Goal: Subscribe to service/newsletter

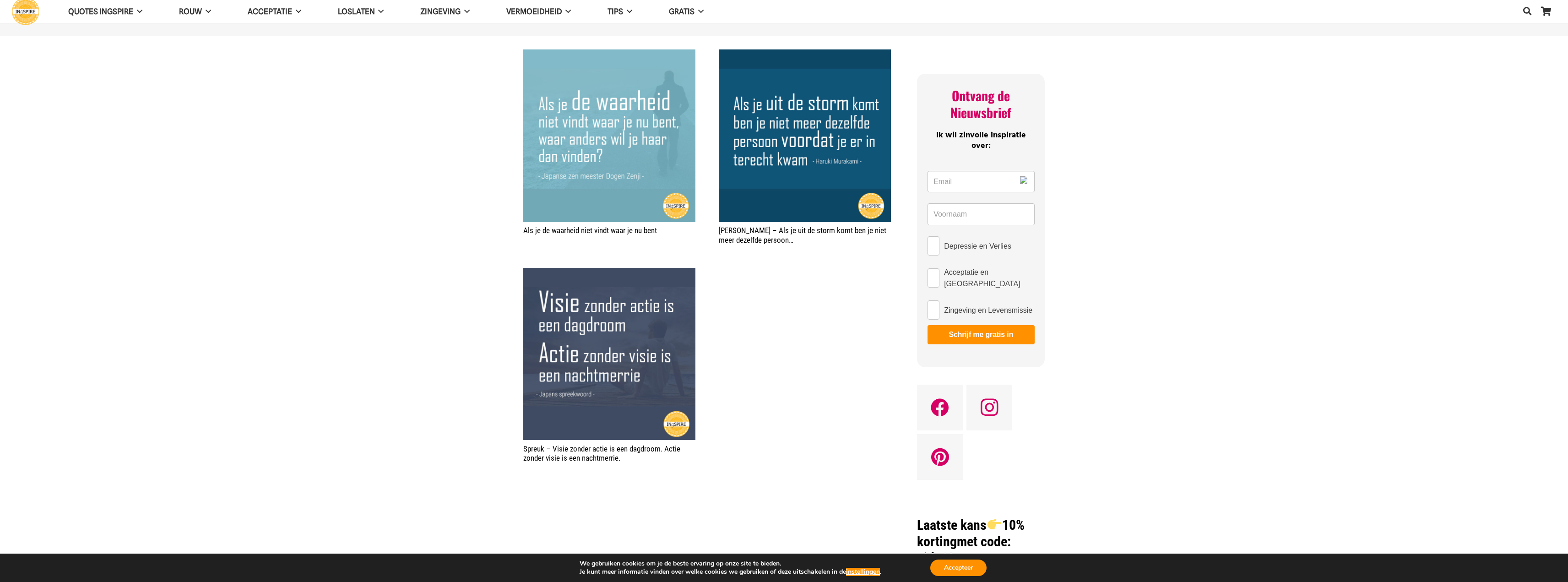
scroll to position [412, 0]
click at [546, 286] on img "Spreuk – Visie zonder actie is een dagdroom. Actie zonder visie is een nachtmer…" at bounding box center [609, 354] width 172 height 172
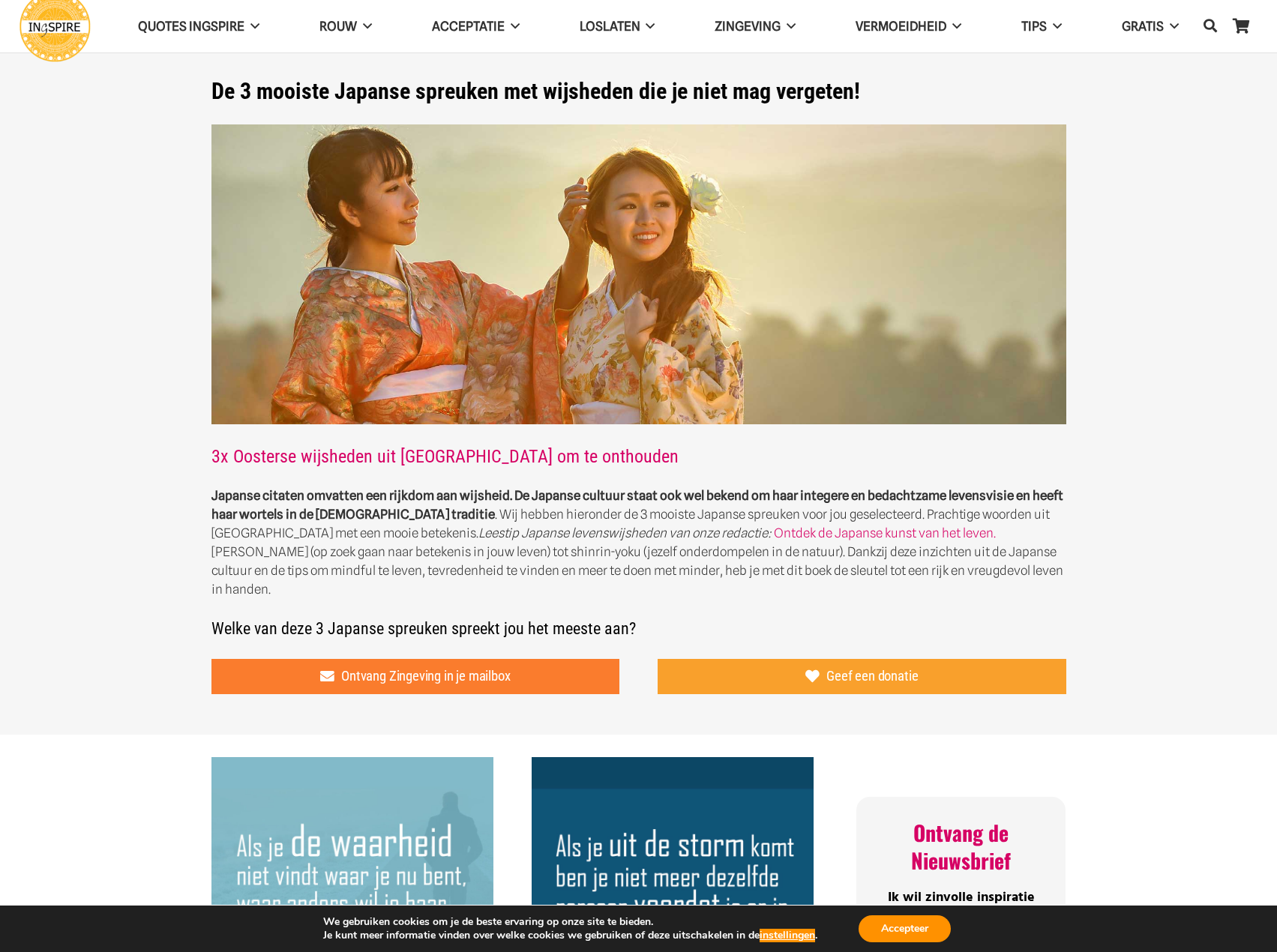
click at [405, 668] on span "Ontvang Zingeving in je mailbox" at bounding box center [425, 676] width 168 height 17
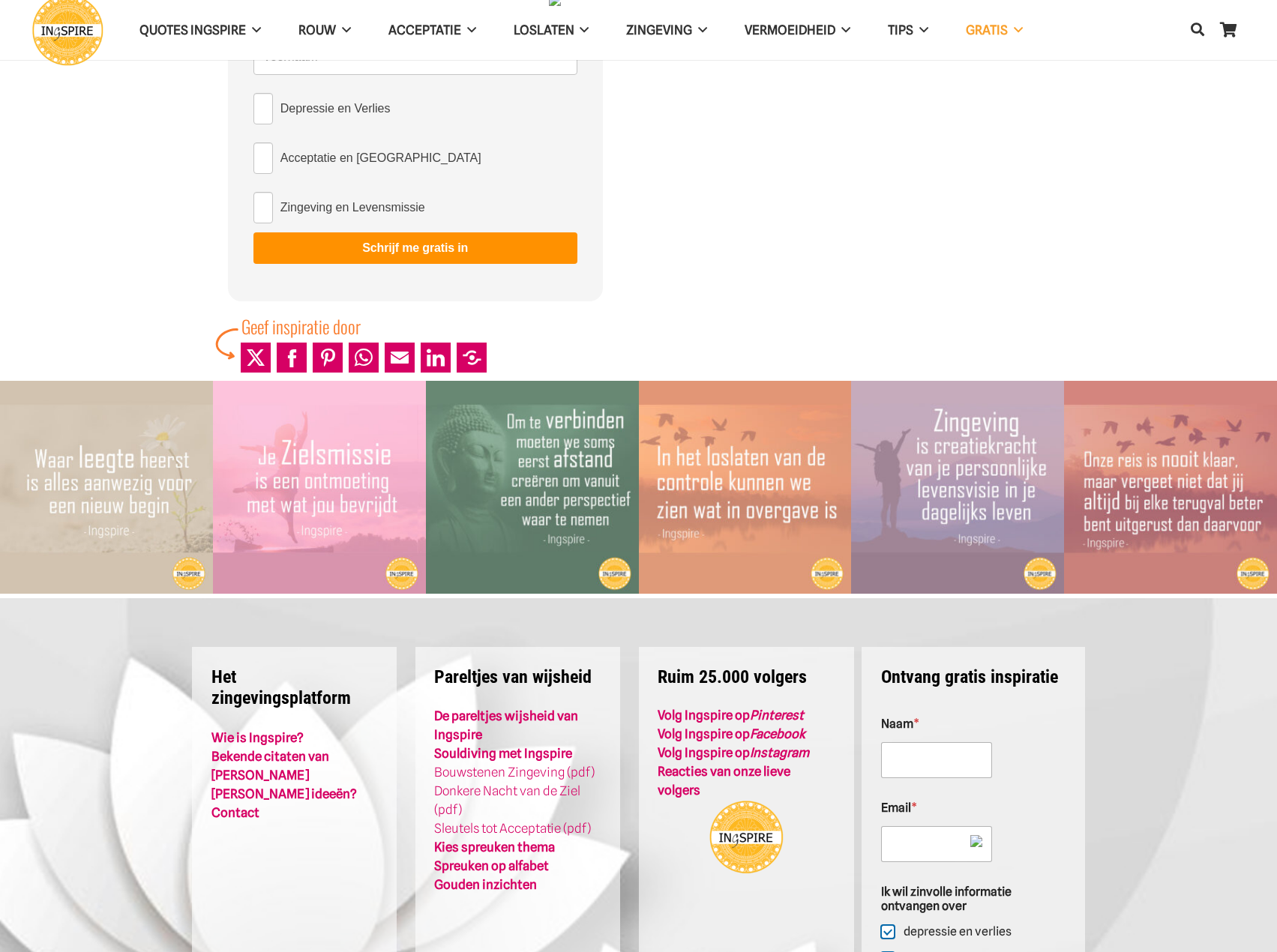
scroll to position [300, 0]
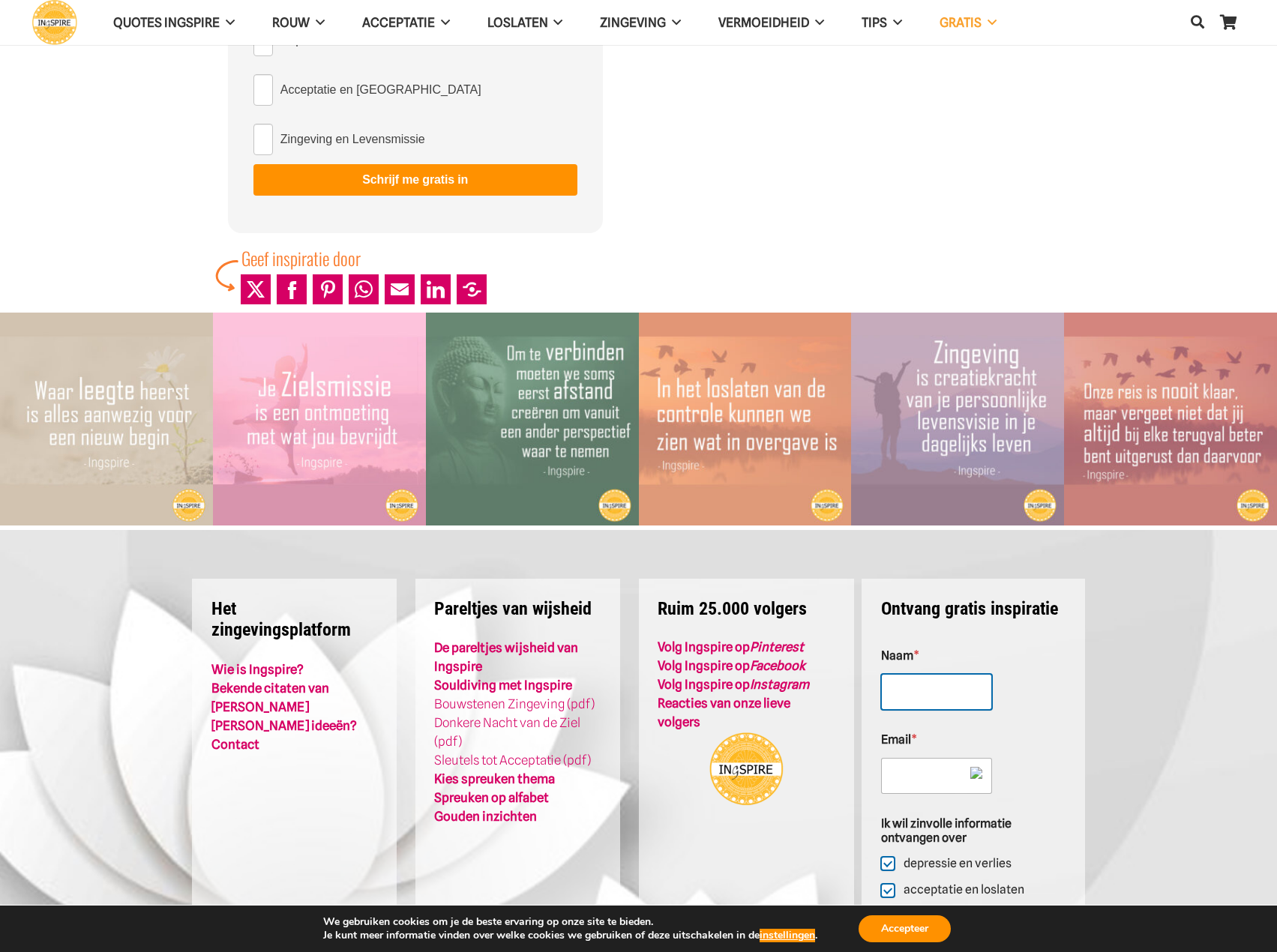
click at [948, 693] on input "Naam *" at bounding box center [936, 692] width 111 height 36
type input "Jan"
click at [891, 779] on input "Email *" at bounding box center [936, 776] width 111 height 36
type input "jan.siemons@silcglobal.com"
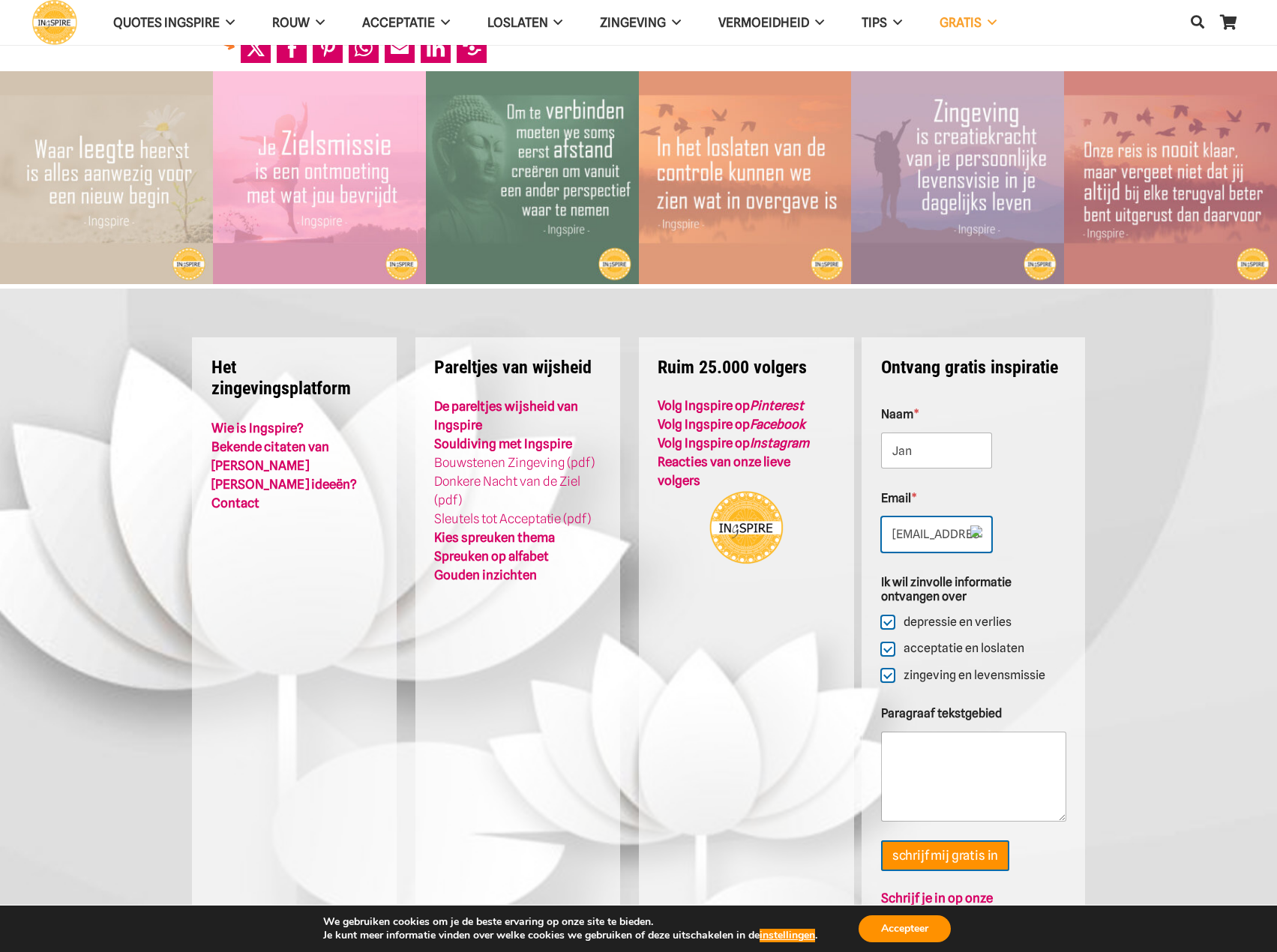
scroll to position [600, 0]
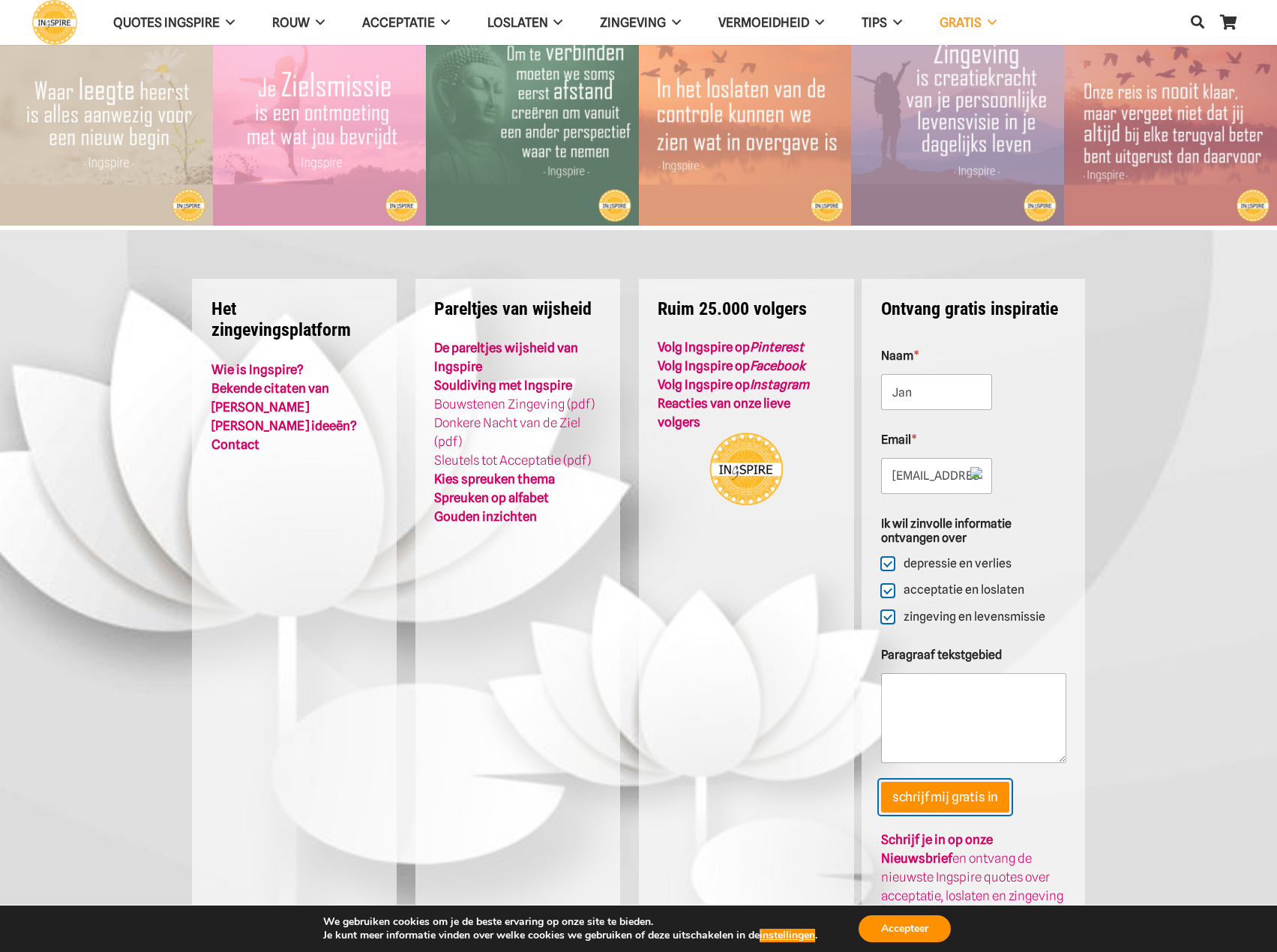
click at [977, 805] on button "schrijf mij gratis in" at bounding box center [945, 796] width 129 height 31
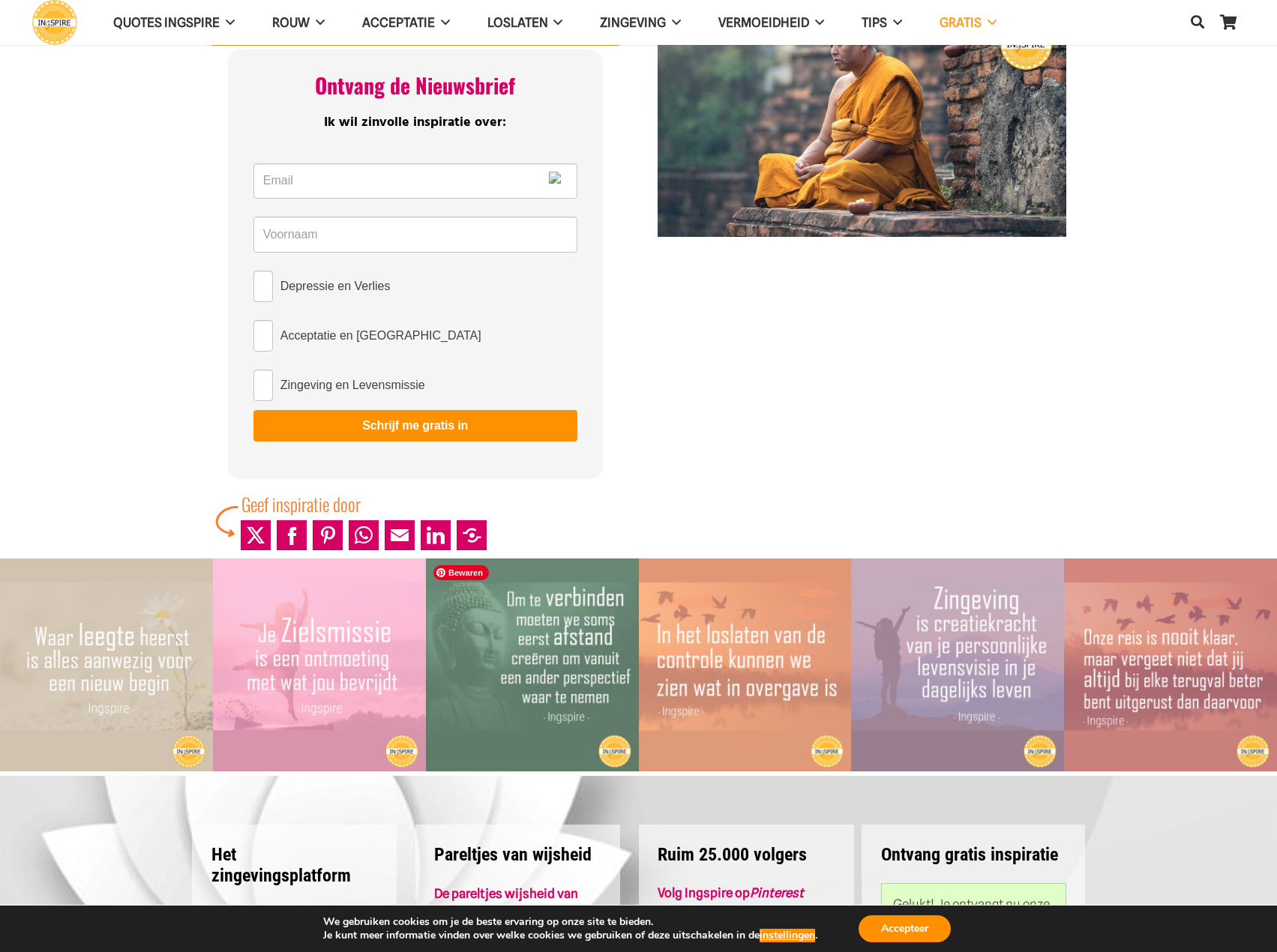
scroll to position [5, 0]
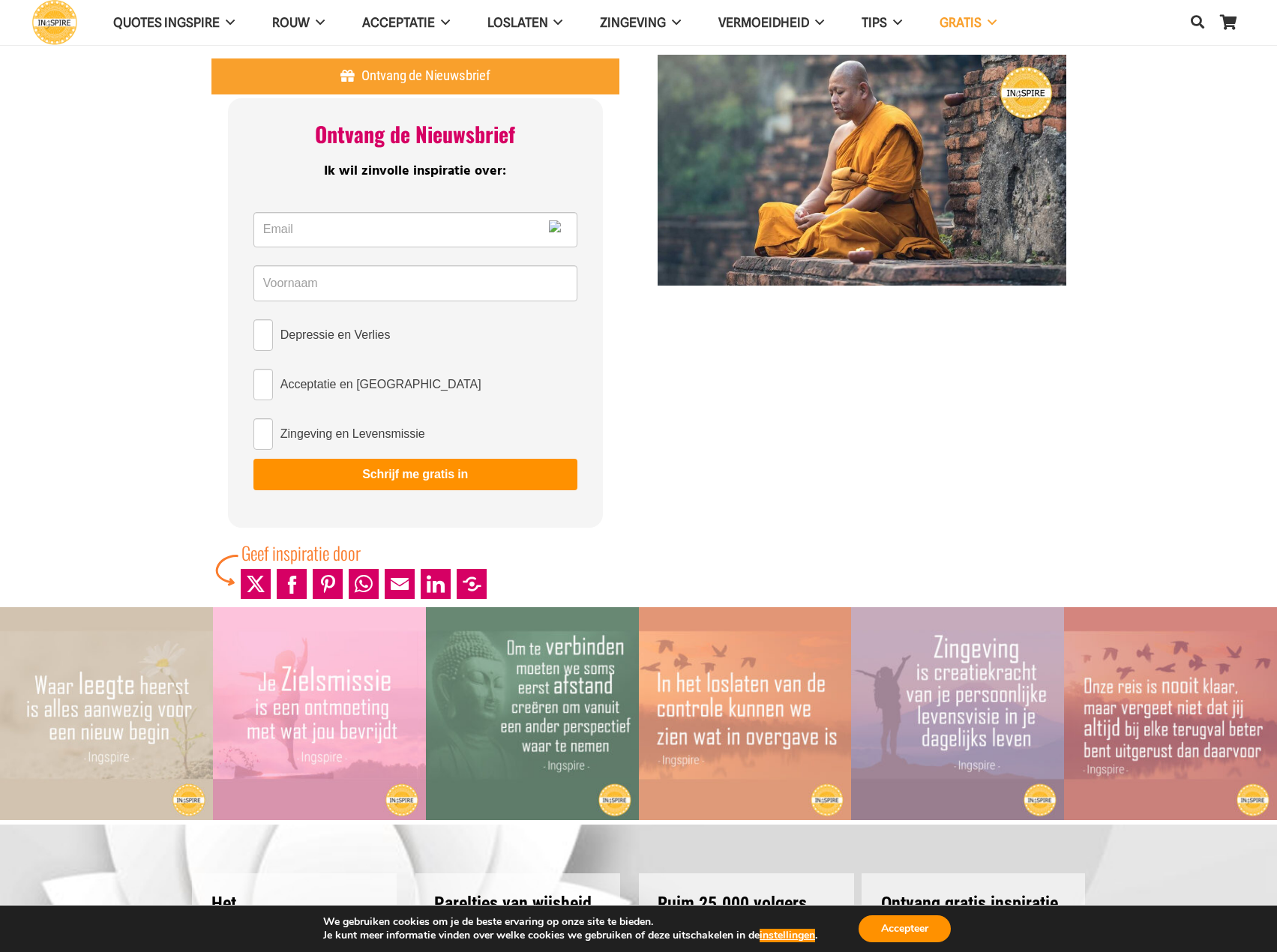
click at [279, 341] on label "Depressie en Verlies" at bounding box center [415, 335] width 324 height 32
click at [273, 341] on input "Depressie en Verlies" at bounding box center [263, 335] width 20 height 32
checkbox input "true"
click at [256, 385] on input "Acceptatie en Loslaten" at bounding box center [263, 385] width 20 height 32
checkbox input "true"
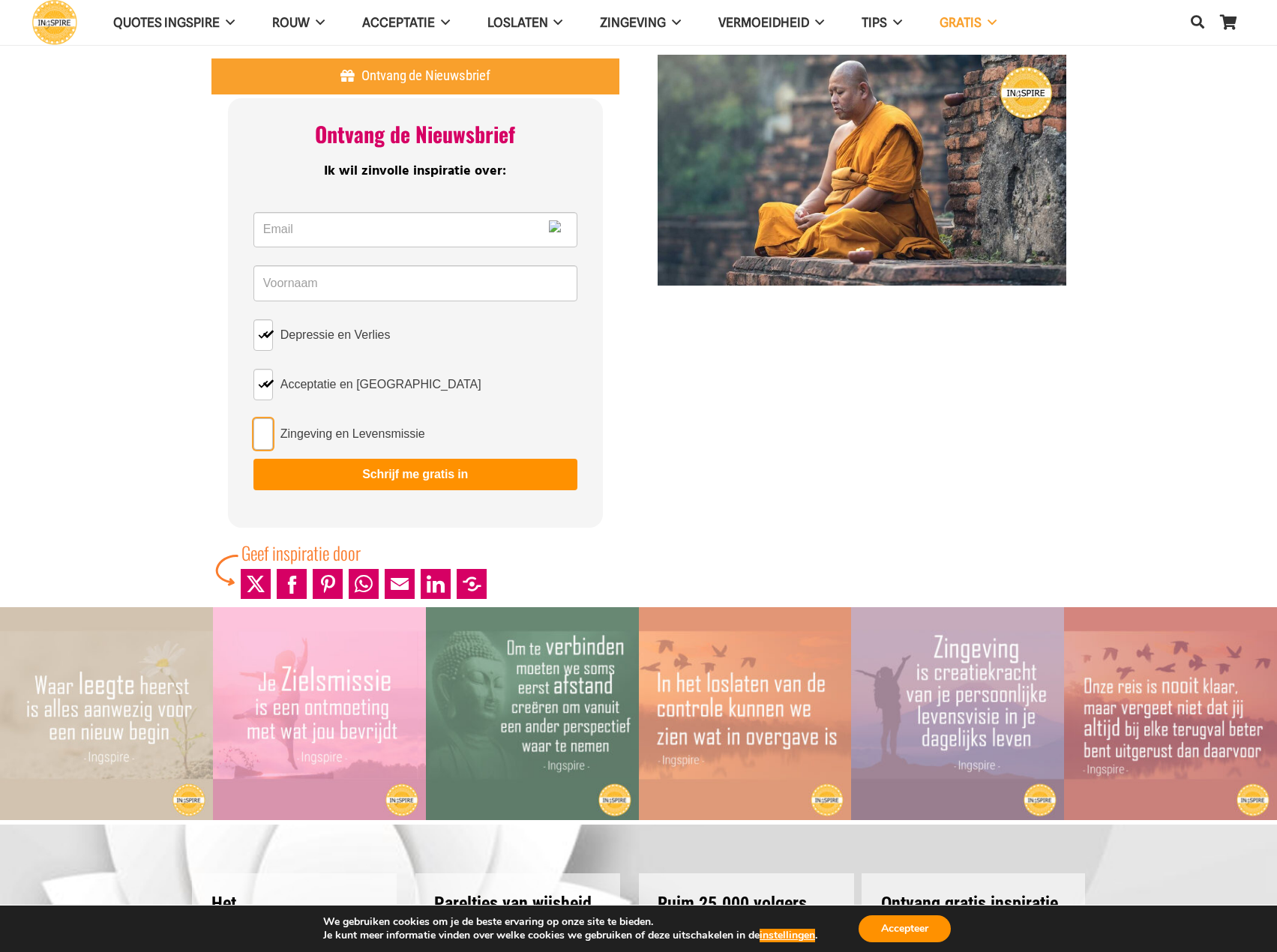
click at [268, 426] on input "Zingeving en Levensmissie" at bounding box center [263, 435] width 20 height 32
checkbox input "true"
click at [322, 228] on input "Email *" at bounding box center [415, 230] width 324 height 36
type input "jan.siemons@silcglobal.com"
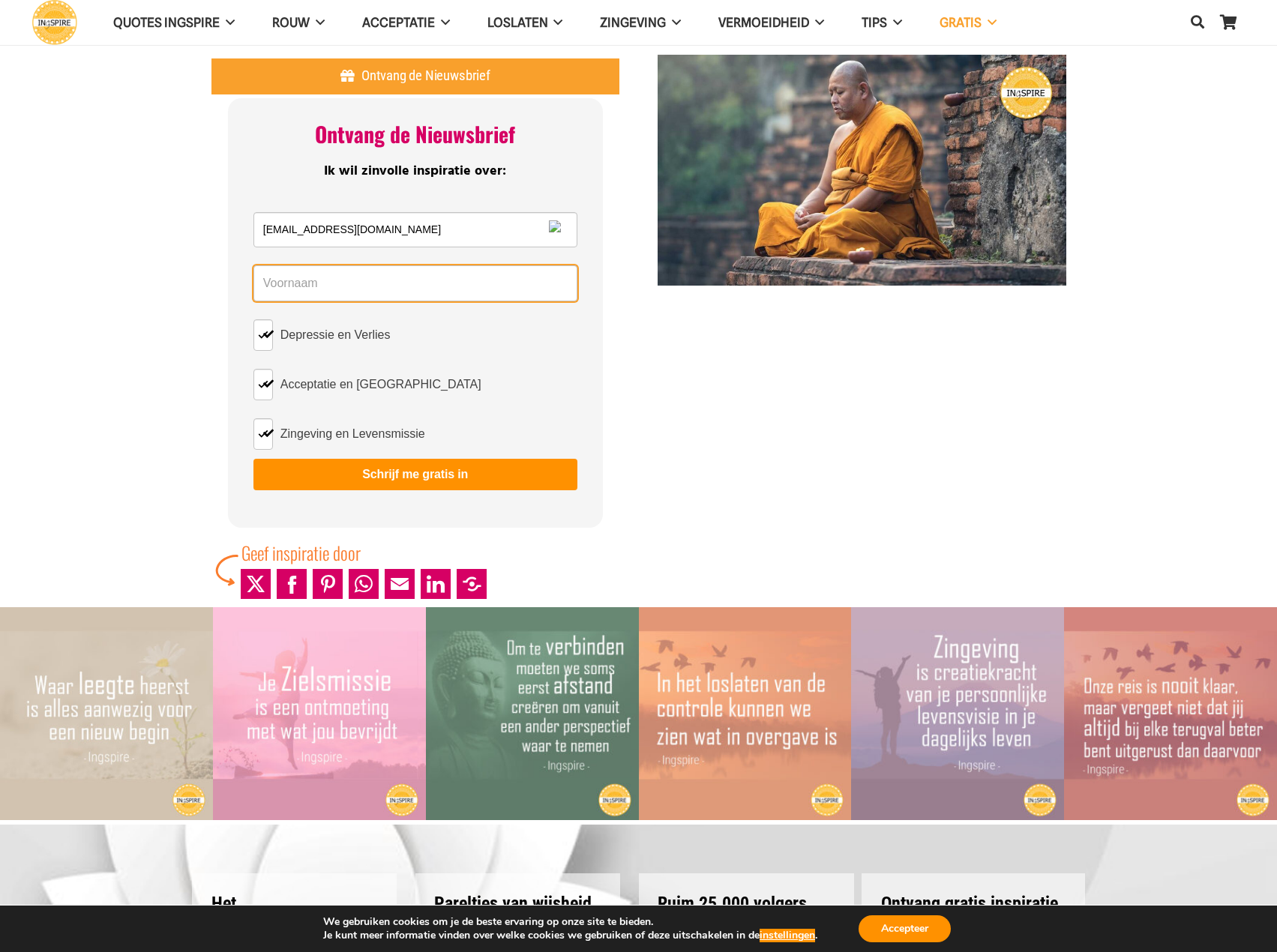
click at [352, 282] on input "Name *" at bounding box center [415, 283] width 324 height 36
type input "Jan"
click at [253, 459] on button "Schrijf me gratis in" at bounding box center [415, 475] width 324 height 32
click at [424, 467] on button "Schrijf me gratis in" at bounding box center [415, 475] width 324 height 32
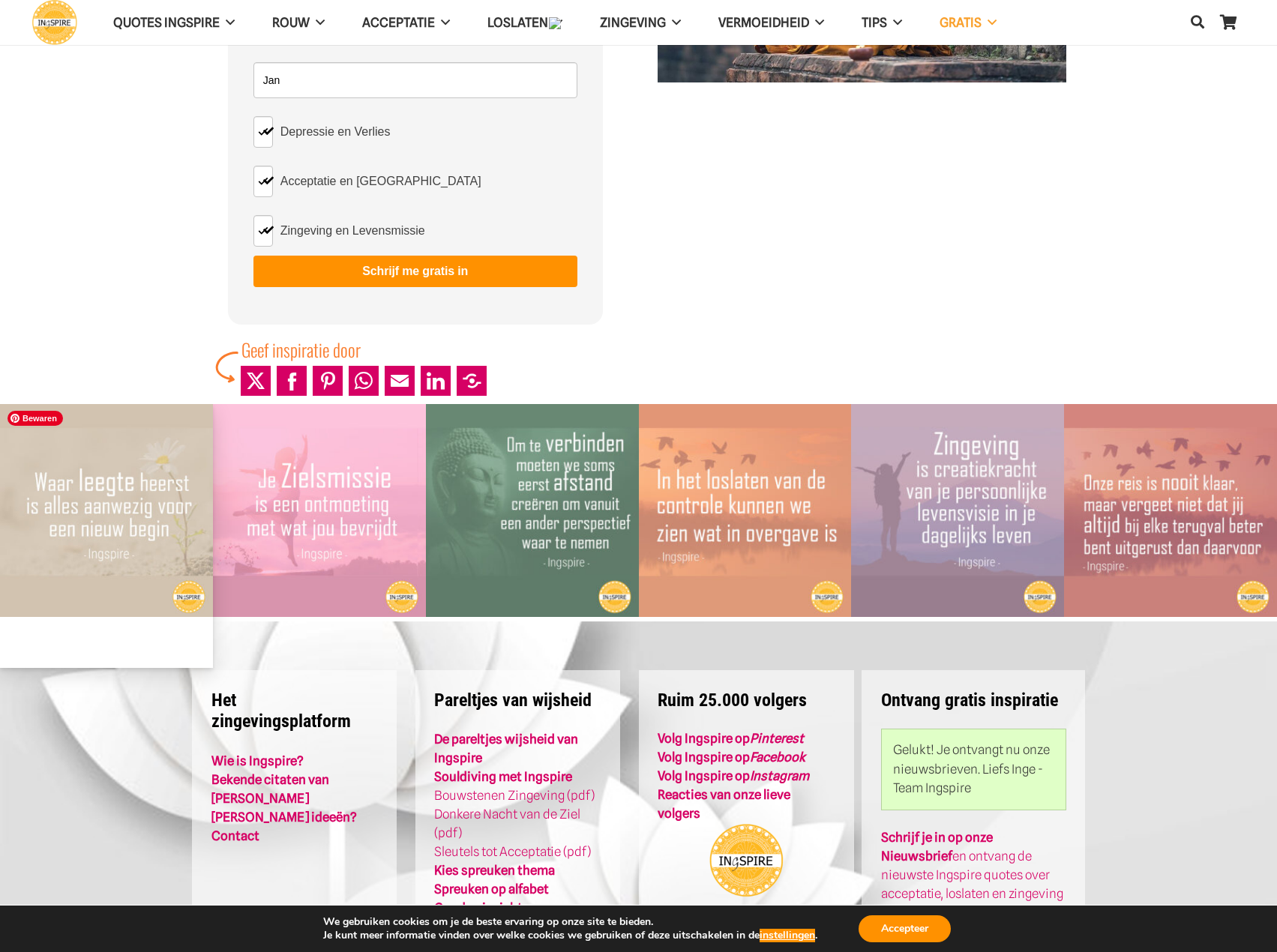
scroll to position [230, 0]
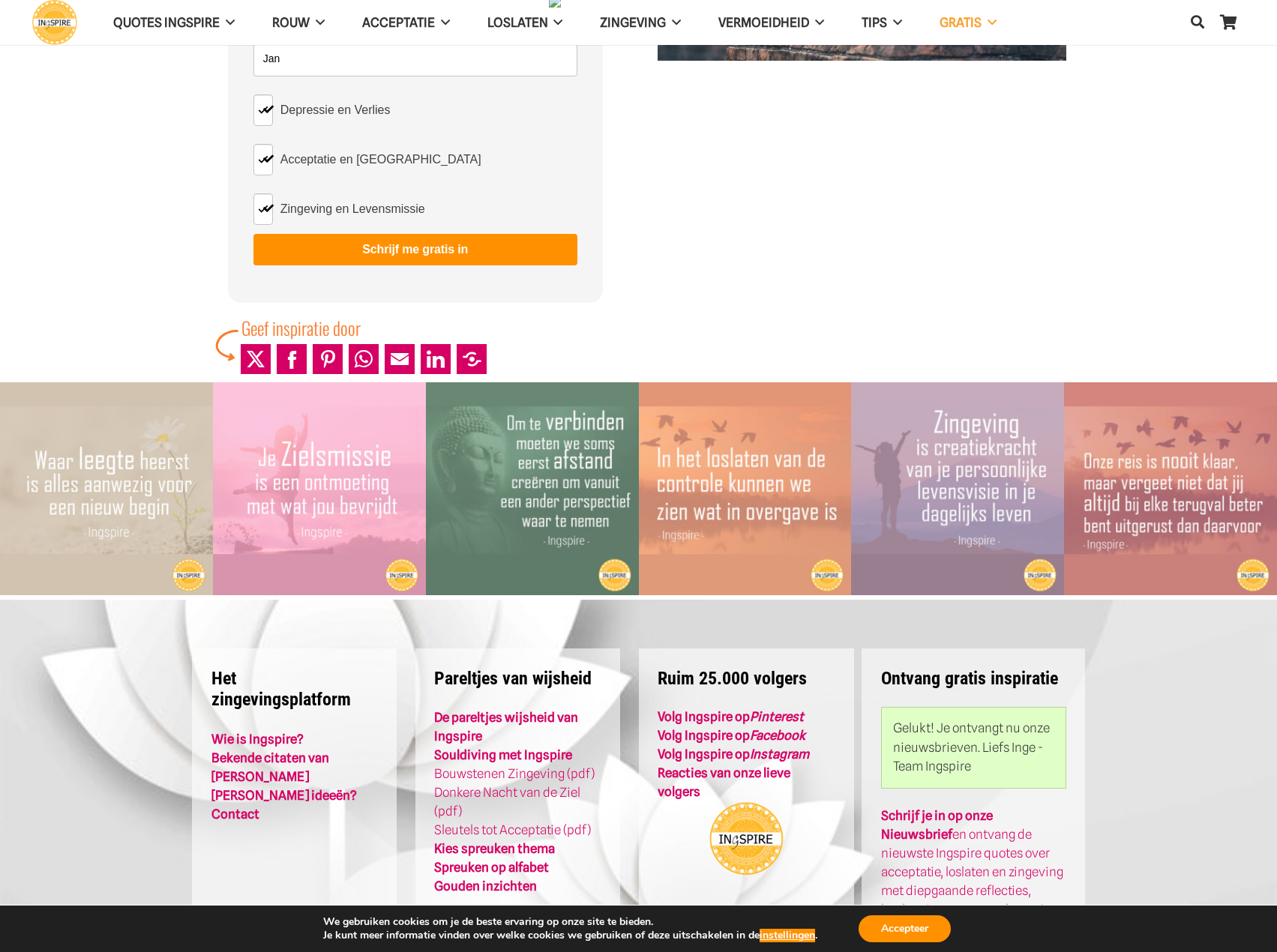
click at [307, 770] on p "Wie is Ingspire? Bekende citaten van Inge Ingspire Leuke ideeën? Contact" at bounding box center [294, 778] width 166 height 94
click at [312, 758] on link "Bekende citaten van [PERSON_NAME]" at bounding box center [270, 768] width 118 height 34
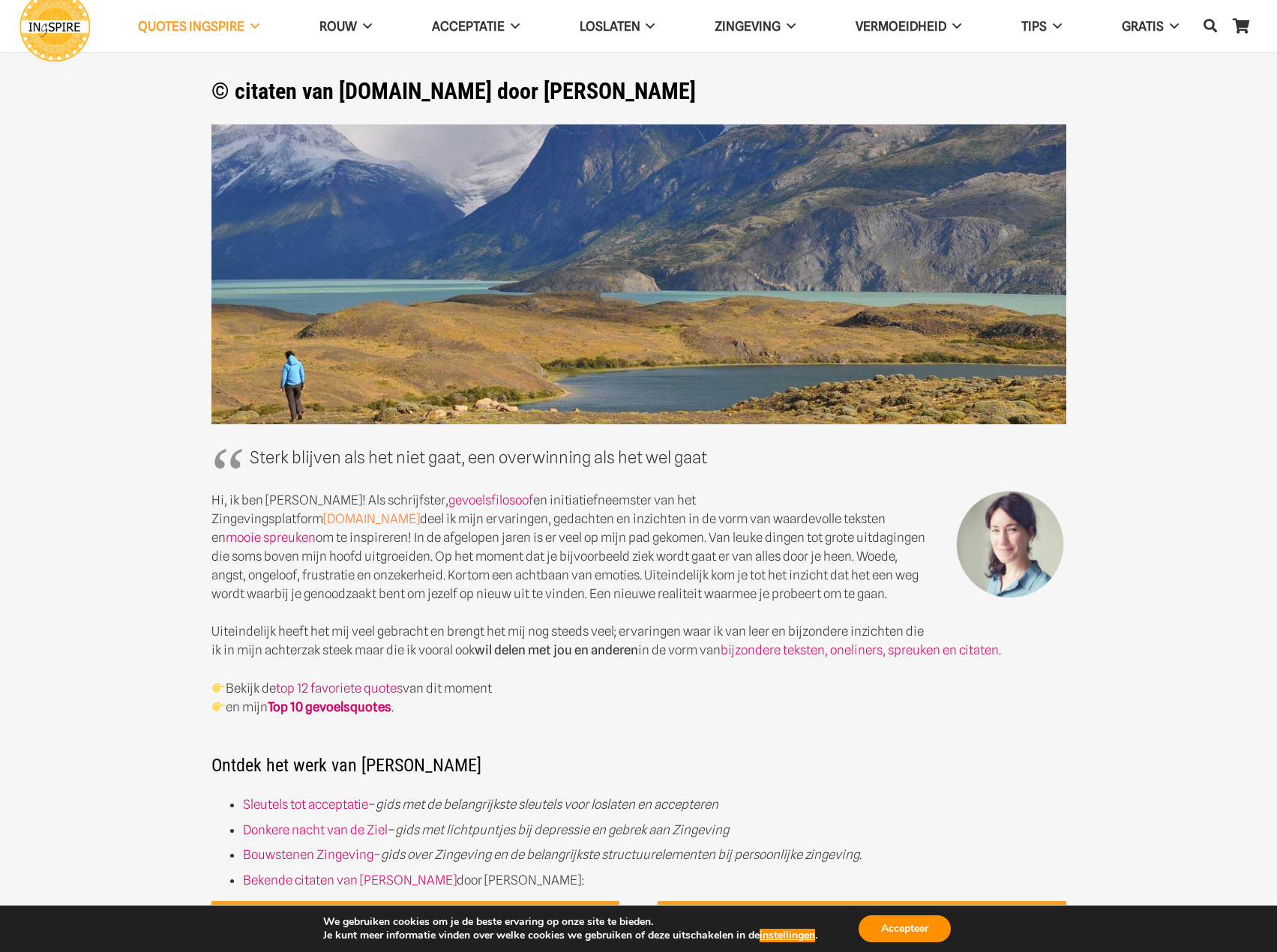
click at [420, 511] on link "www.ingspire.nl" at bounding box center [371, 518] width 97 height 15
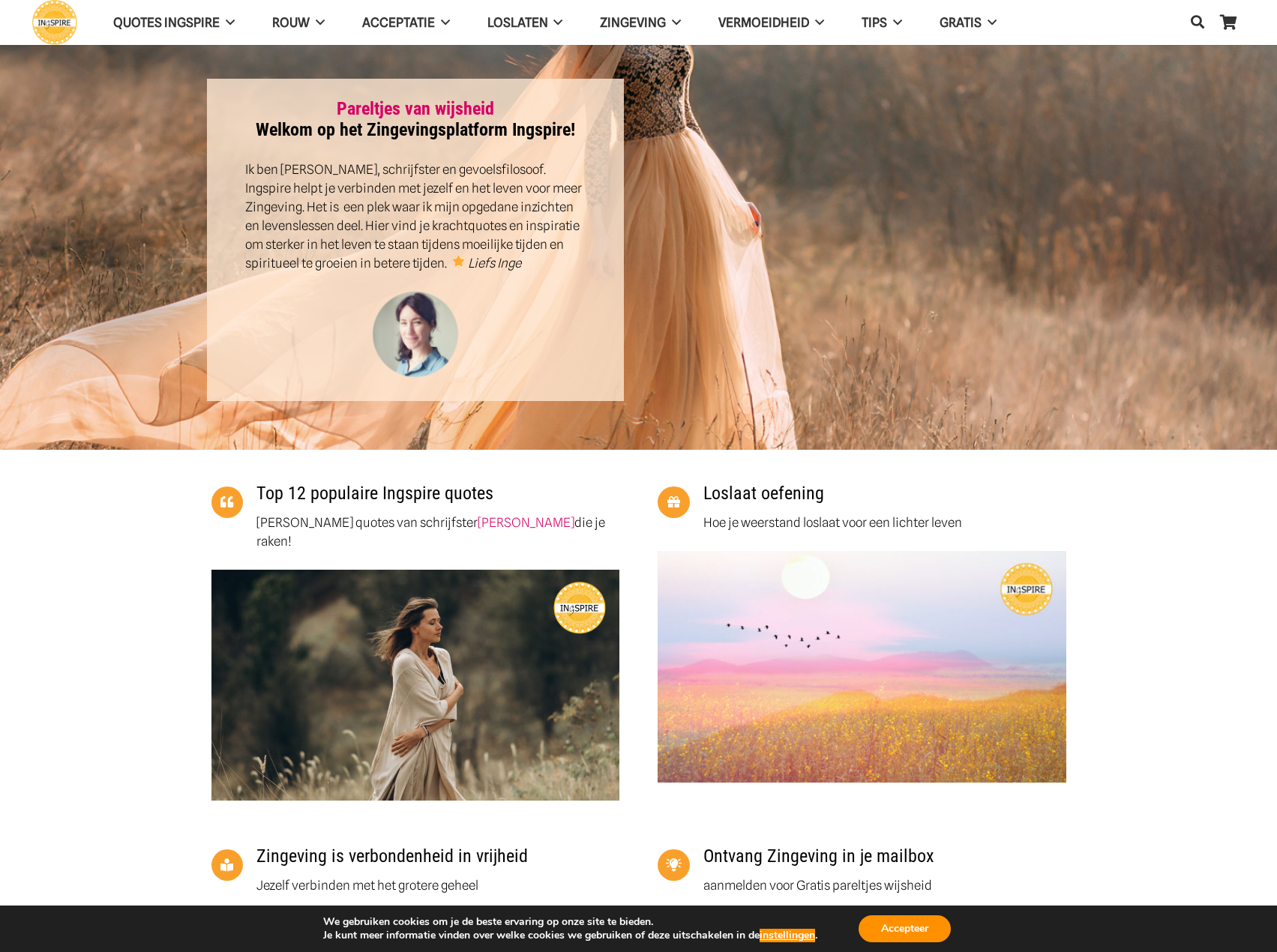
scroll to position [225, 0]
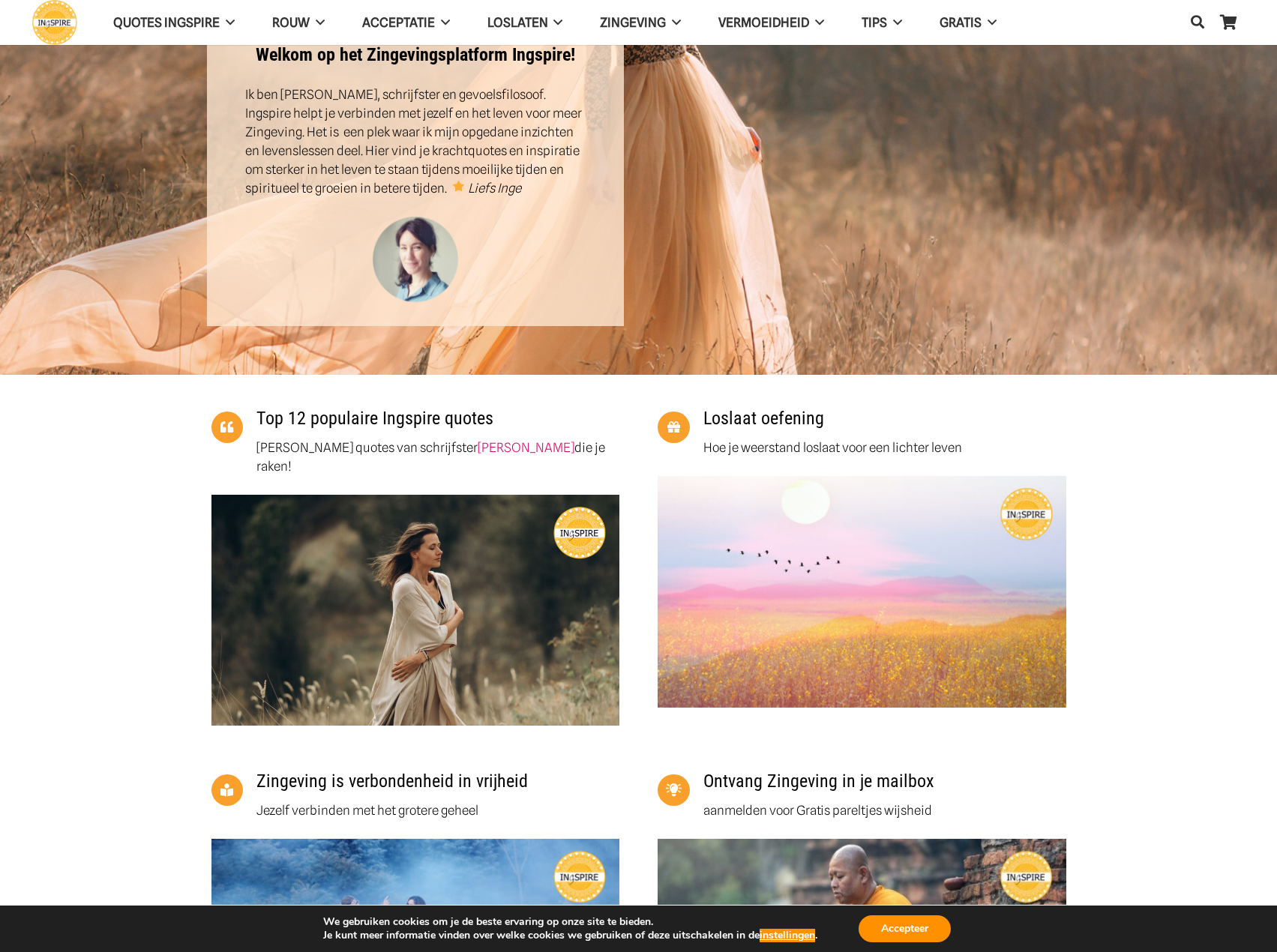
click at [467, 430] on h4 "Top 12 populaire Ingspire quotes" at bounding box center [438, 423] width 363 height 31
click at [471, 419] on link "Top 12 populaire Ingspire quotes" at bounding box center [375, 418] width 237 height 21
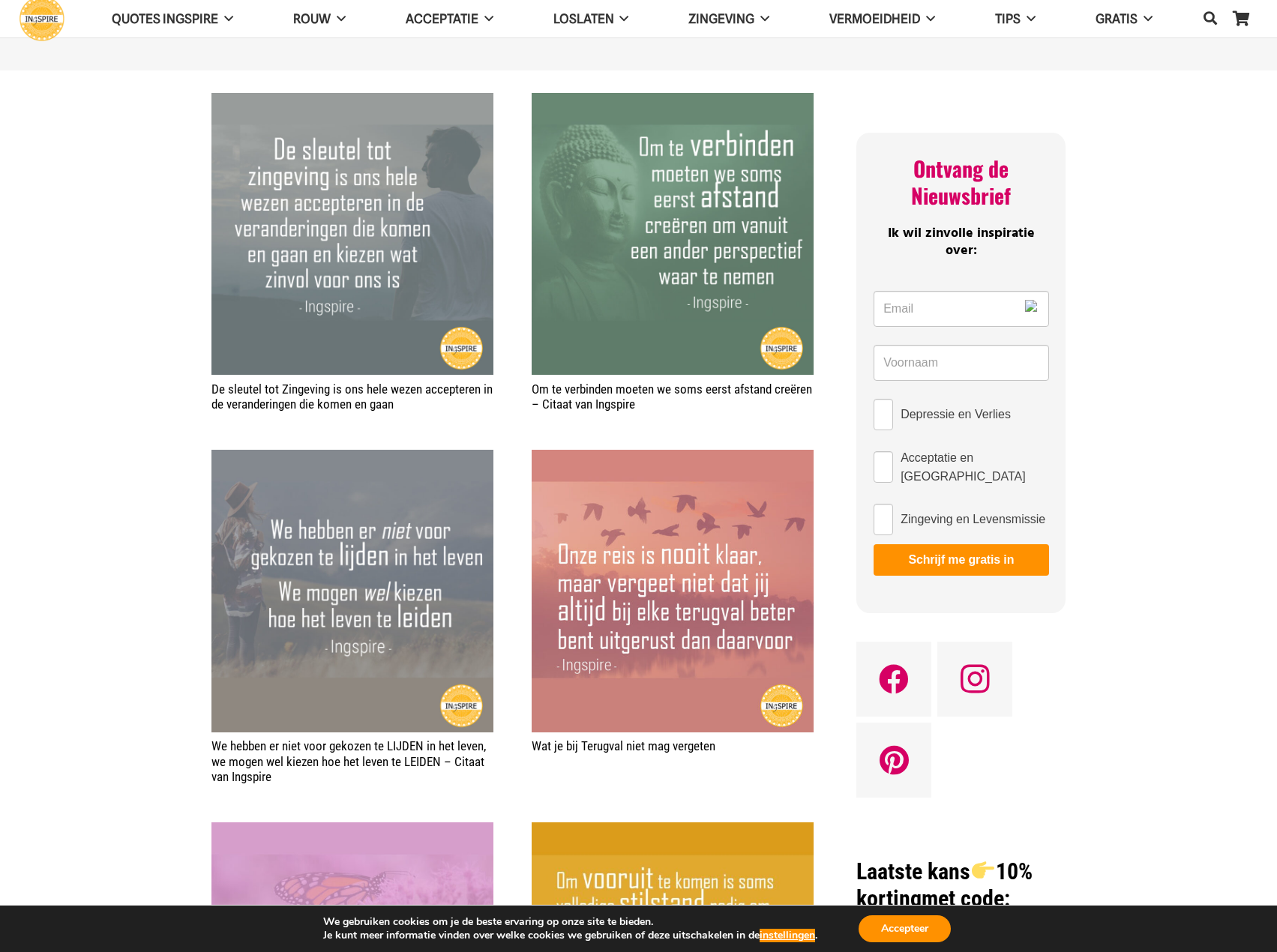
scroll to position [750, 0]
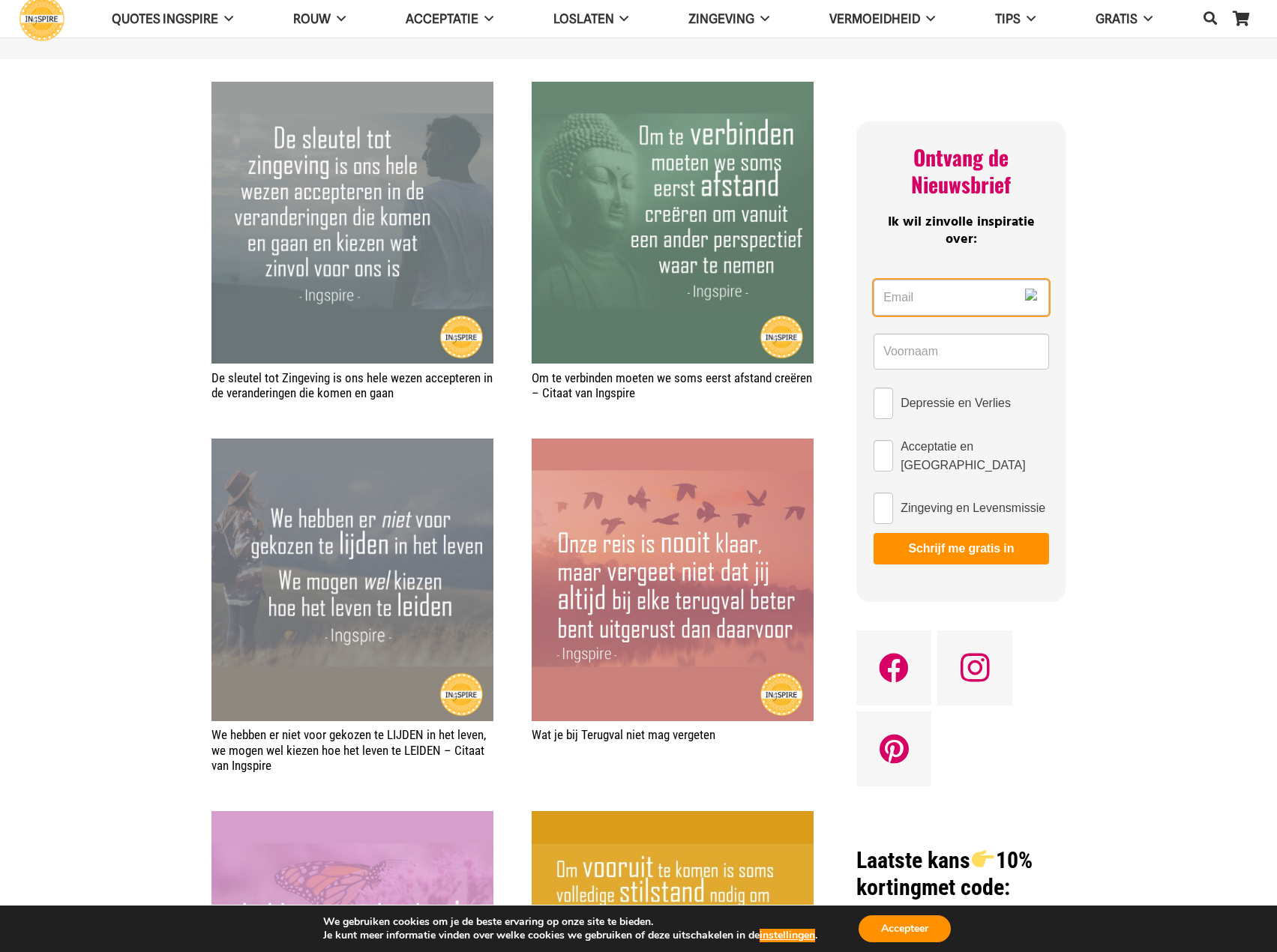
click at [937, 304] on input "Email *" at bounding box center [960, 298] width 174 height 36
type input "jan.siemons@silcglobal.com"
click at [950, 366] on input "Name *" at bounding box center [960, 352] width 174 height 36
type input "Jan"
click at [888, 407] on input "Depressie en Verlies" at bounding box center [883, 404] width 20 height 32
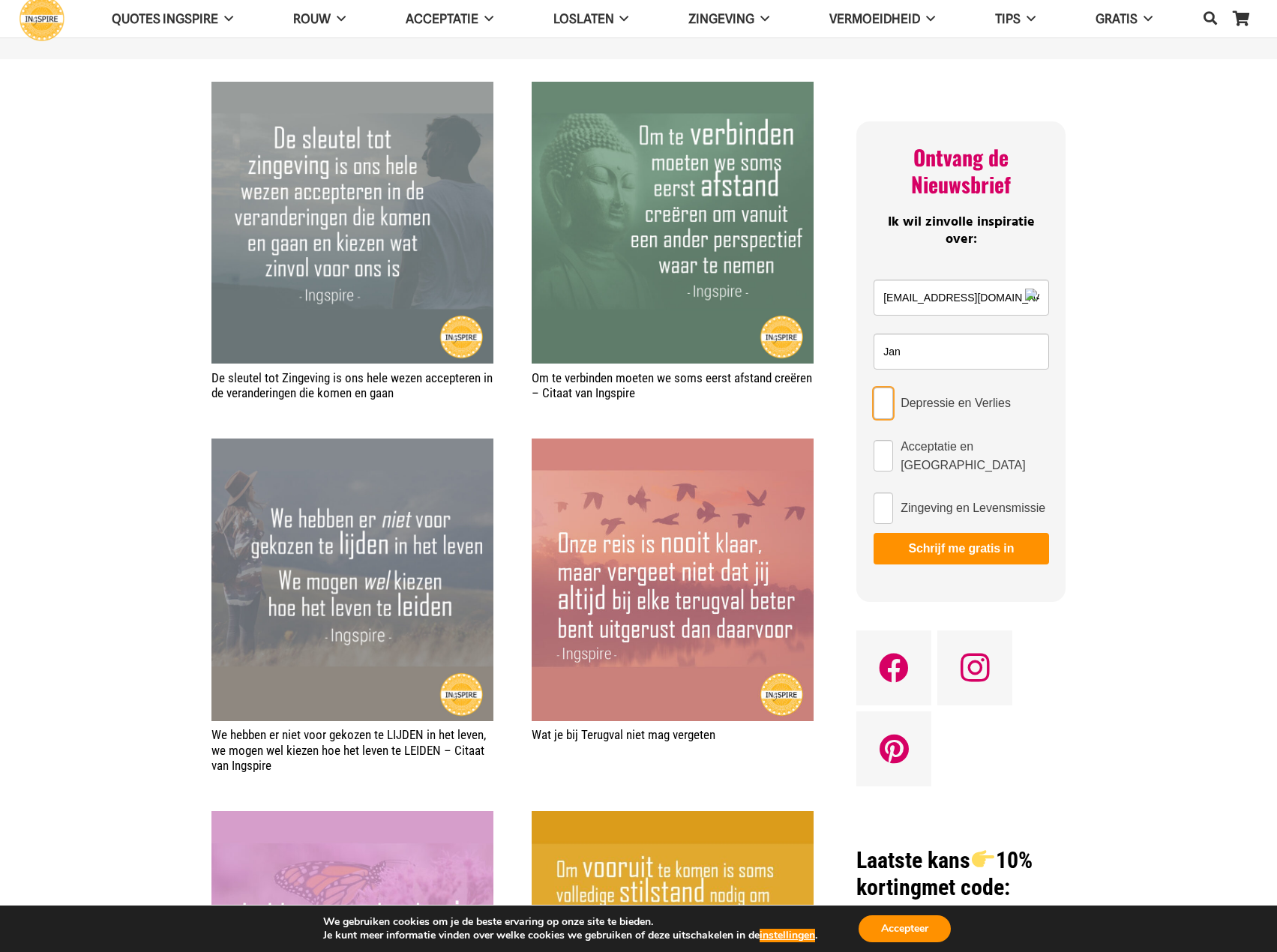
checkbox input "true"
click at [884, 457] on input "Acceptatie en Loslaten" at bounding box center [883, 456] width 20 height 32
checkbox input "true"
click at [884, 506] on input "Zingeving en Levensmissie" at bounding box center [883, 508] width 20 height 32
checkbox input "true"
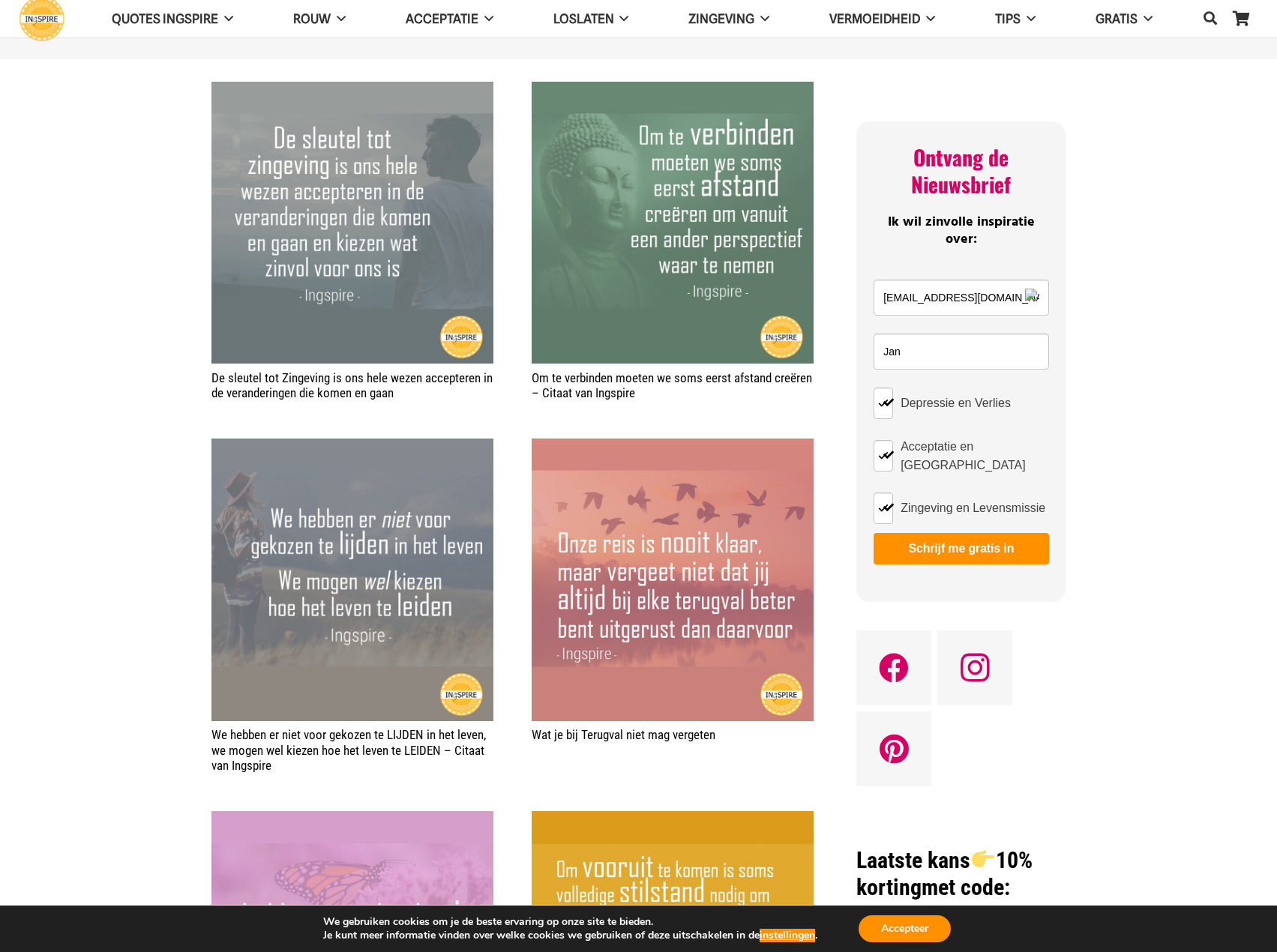
click at [900, 549] on button "Schrijf me gratis in" at bounding box center [960, 549] width 174 height 32
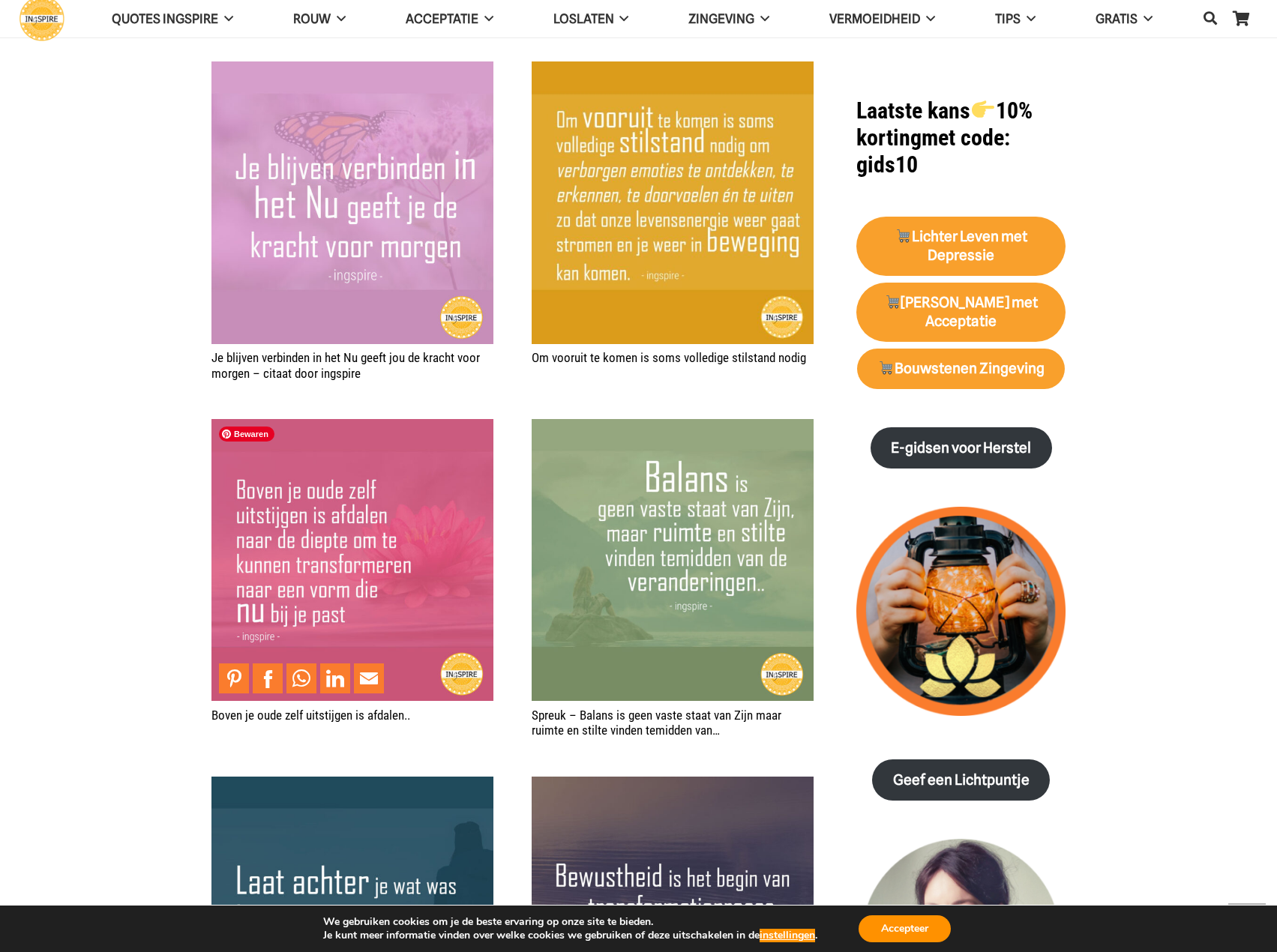
scroll to position [1574, 0]
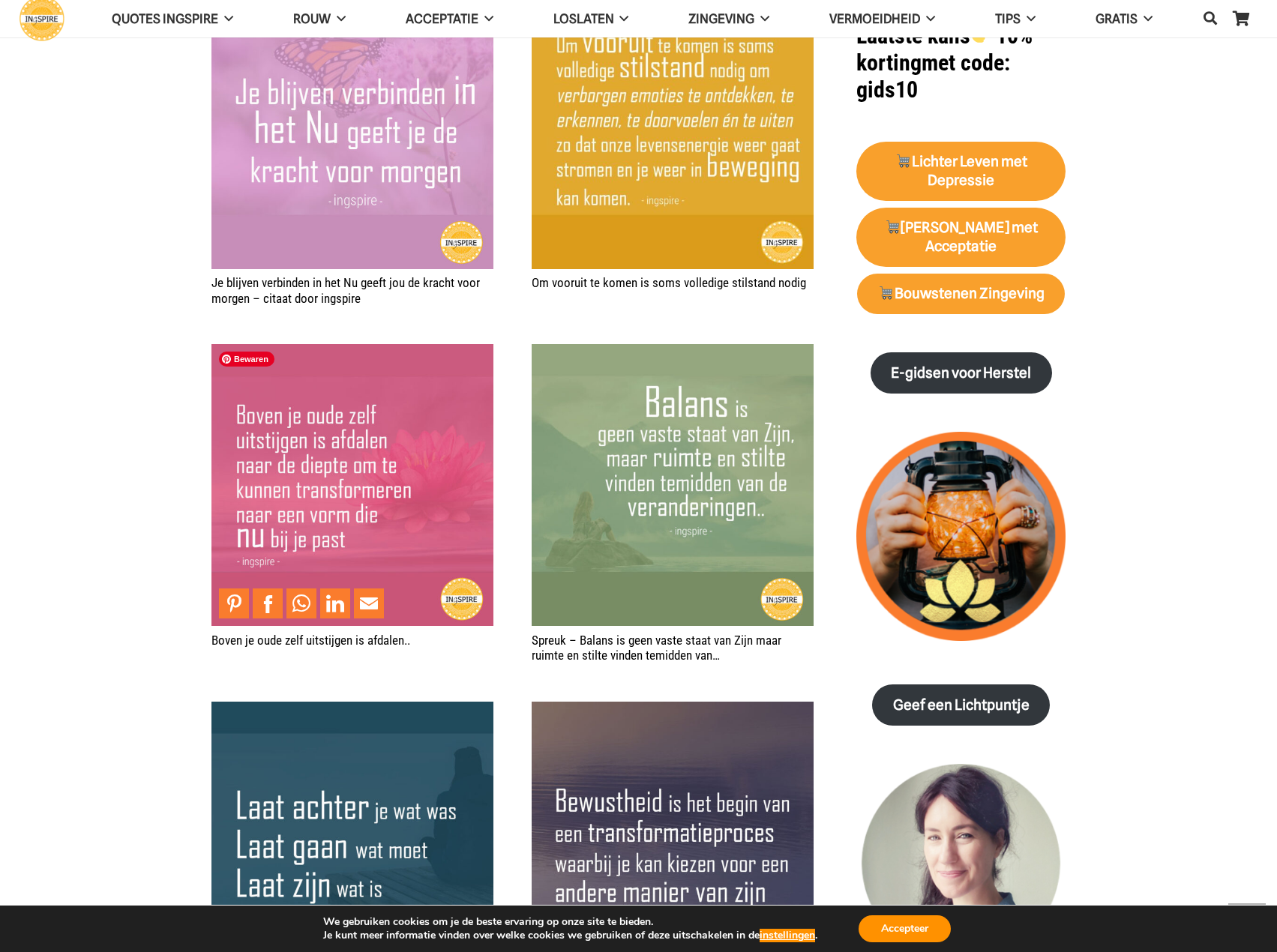
click at [285, 439] on img "Boven je oude zelf uitstijgen is afdalen.." at bounding box center [352, 484] width 282 height 282
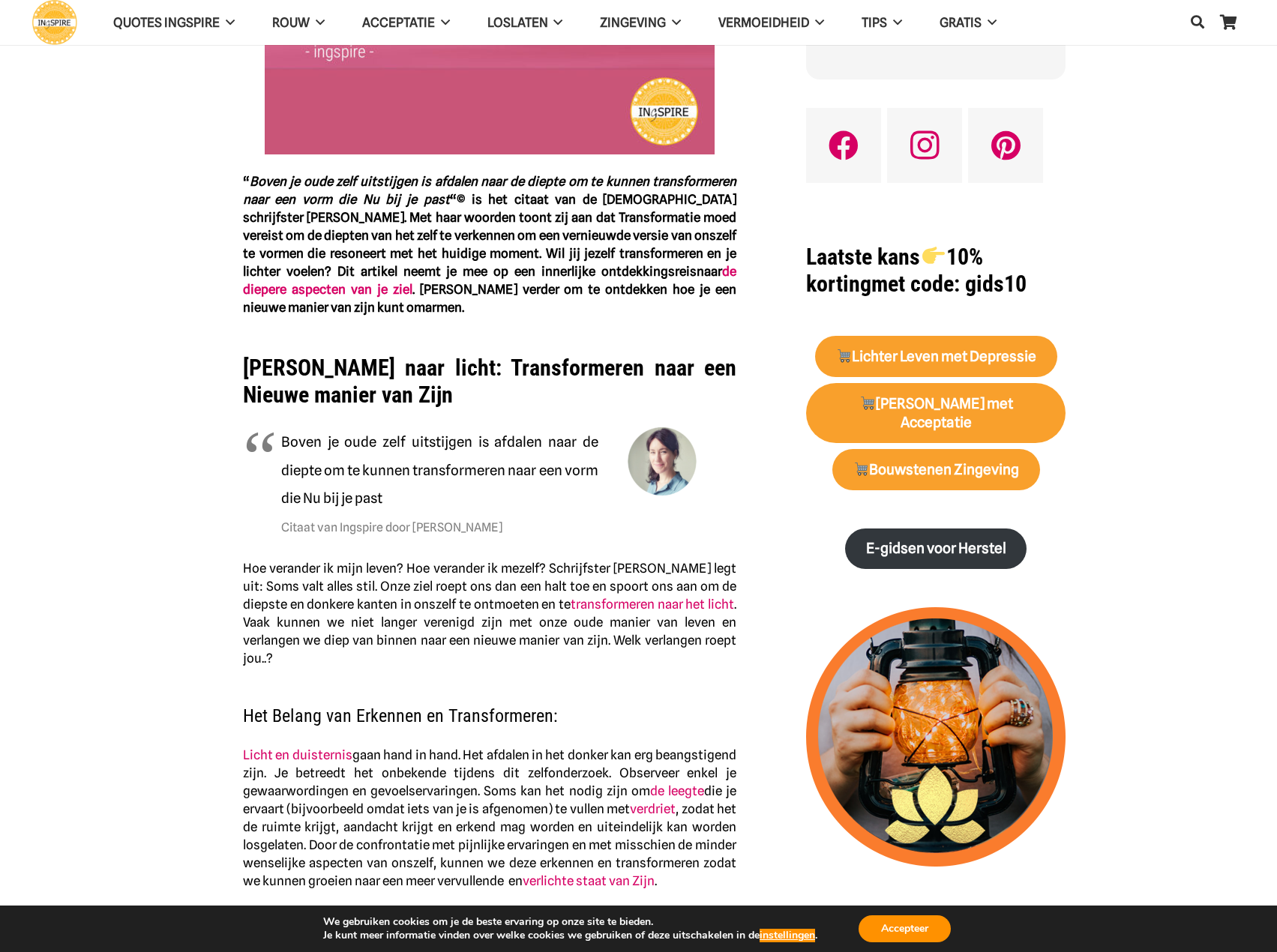
scroll to position [450, 0]
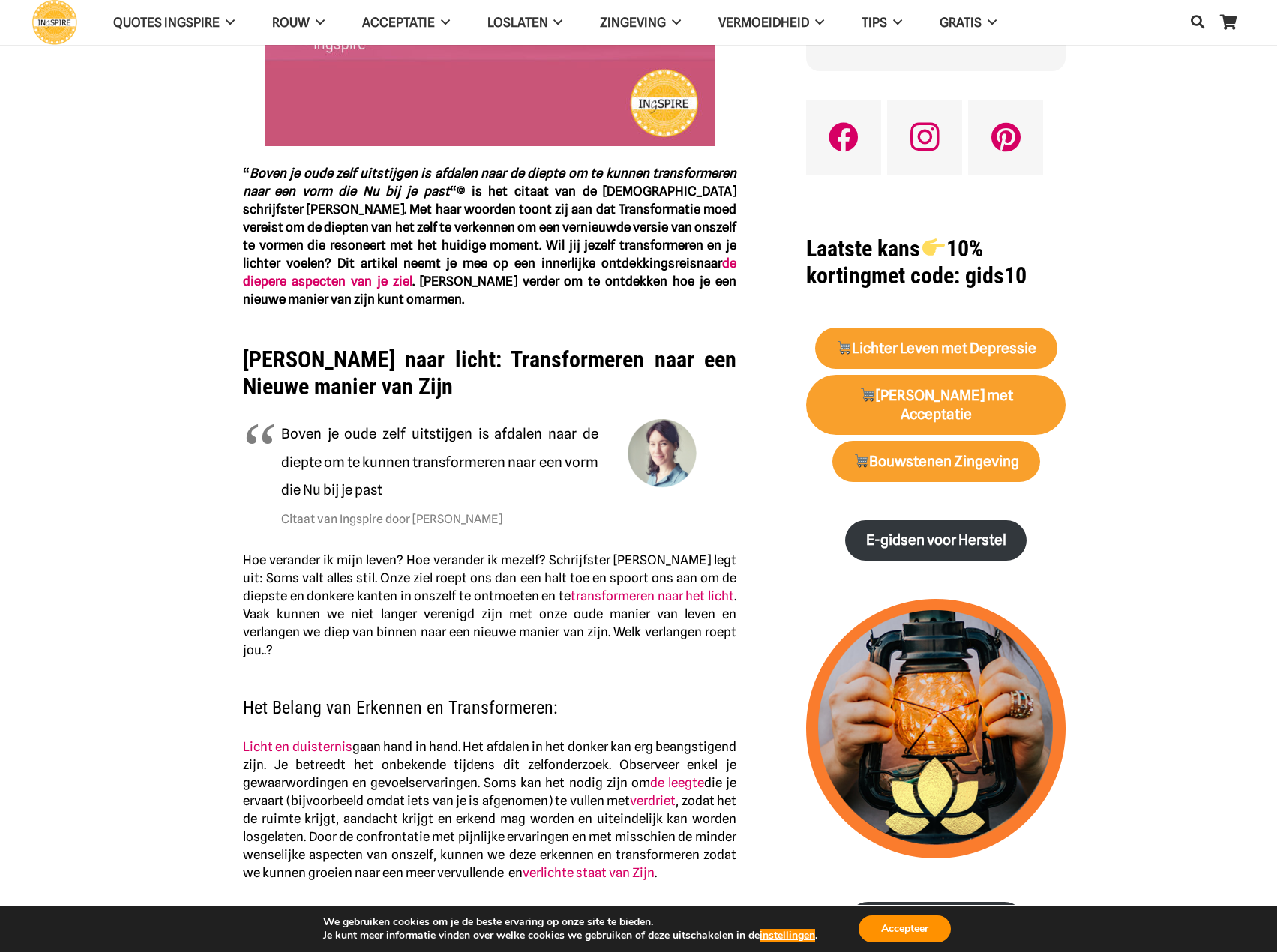
click at [279, 434] on blockquote "Boven je oude zelf uitstijgen is afdalen naar de diepte om te kunnen transforme…" at bounding box center [489, 475] width 493 height 113
drag, startPoint x: 282, startPoint y: 431, endPoint x: 389, endPoint y: 471, distance: 114.2
click at [385, 471] on p "Boven je oude zelf uitstijgen is afdalen naar de diepte om te kunnen transforme…" at bounding box center [489, 475] width 417 height 113
drag, startPoint x: 428, startPoint y: 487, endPoint x: 291, endPoint y: 474, distance: 137.6
click at [295, 476] on p "Boven je oude zelf uitstijgen is afdalen naar de diepte om te kunnen transforme…" at bounding box center [489, 475] width 417 height 113
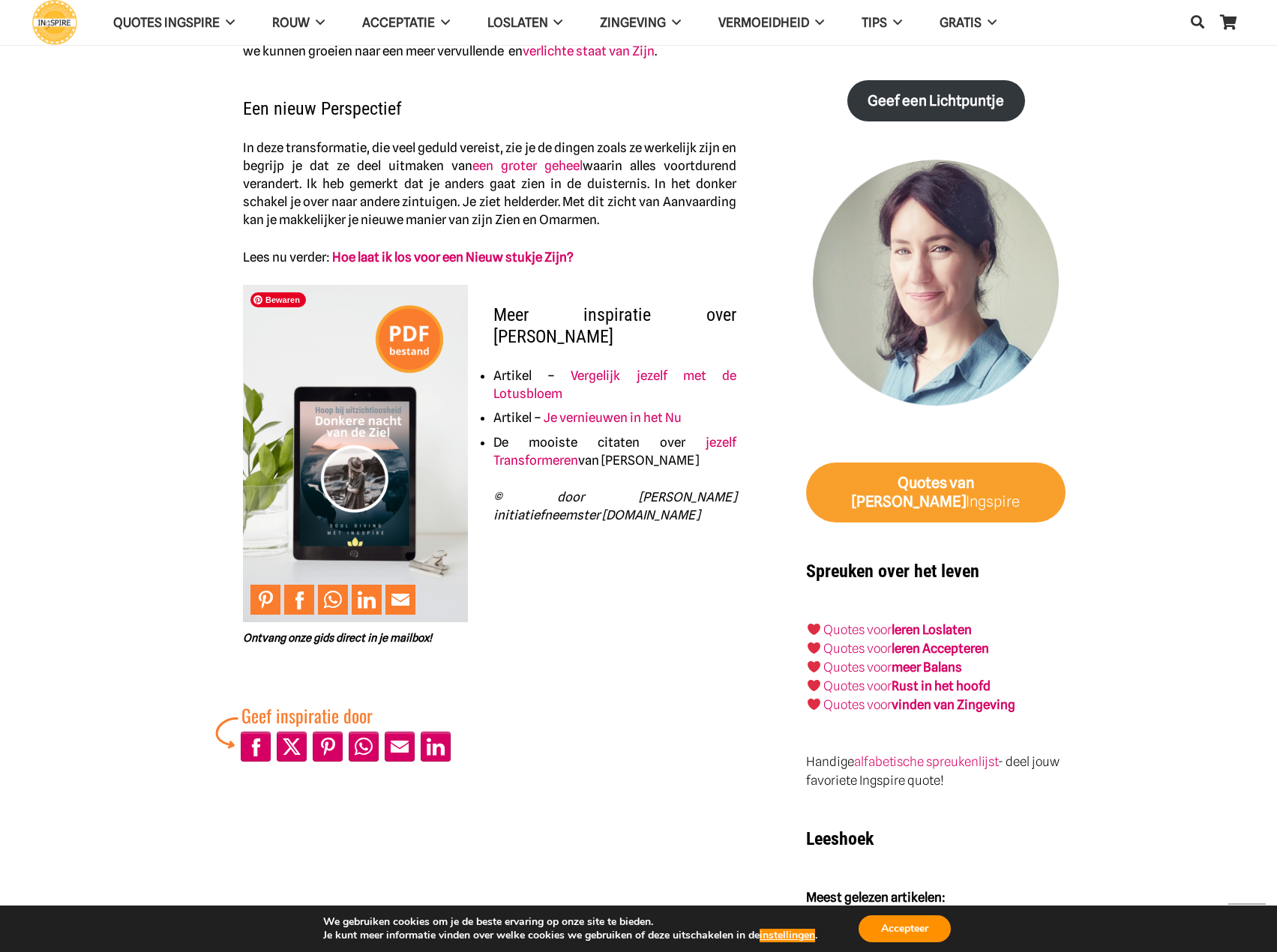
scroll to position [1275, 0]
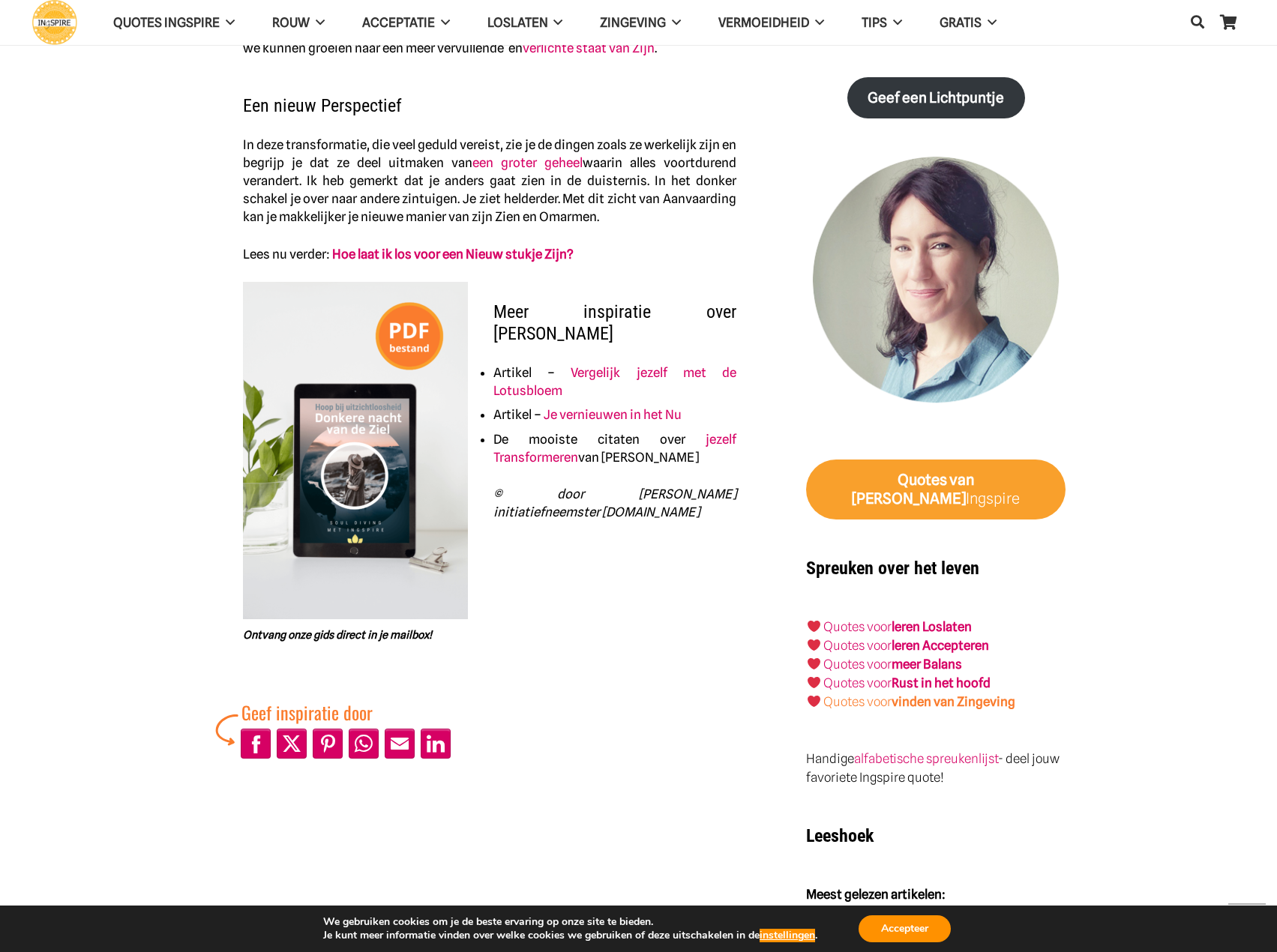
click at [939, 694] on strong "vinden van Zingeving" at bounding box center [953, 701] width 124 height 15
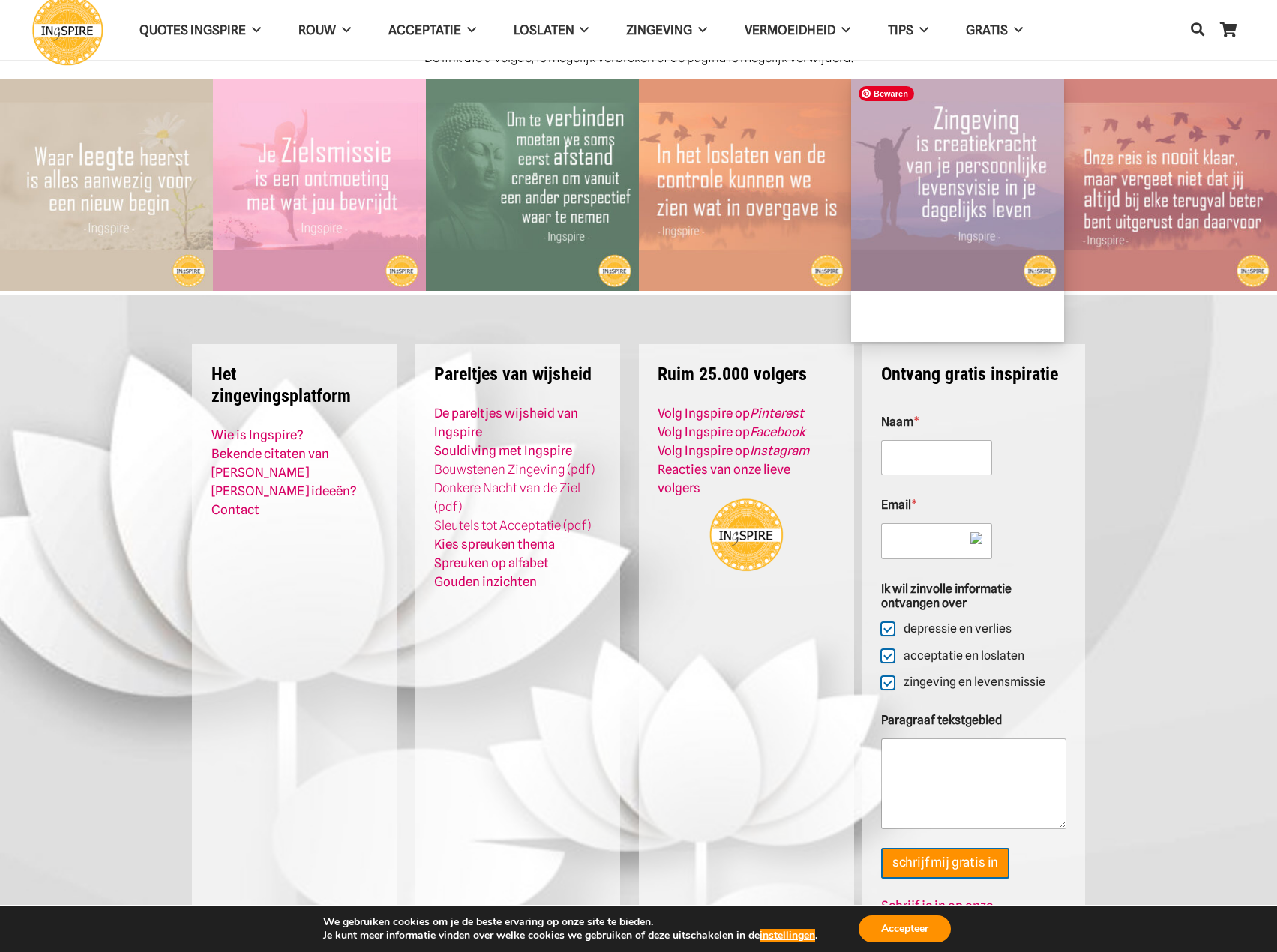
scroll to position [75, 0]
